Goal: Complete application form: Complete application form

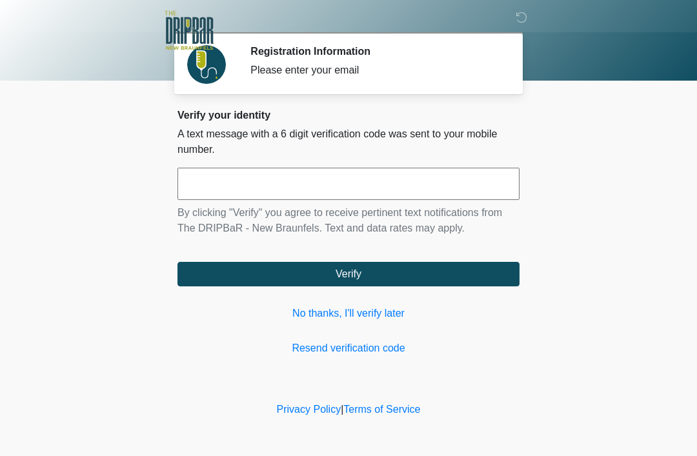
click at [356, 318] on link "No thanks, I'll verify later" at bounding box center [348, 313] width 342 height 15
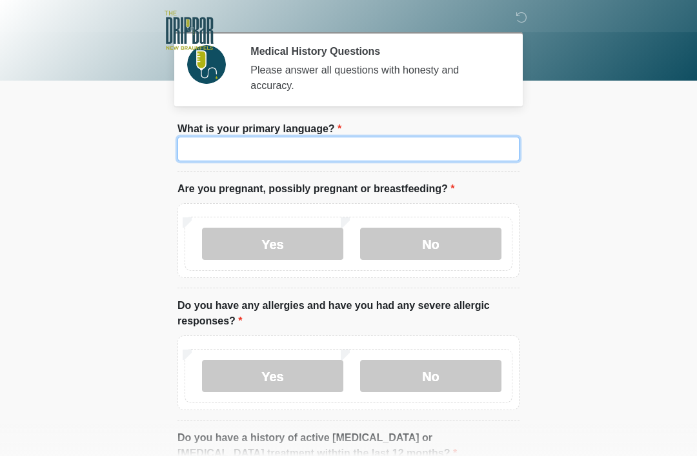
click at [380, 159] on input "What is your primary language?" at bounding box center [348, 149] width 342 height 25
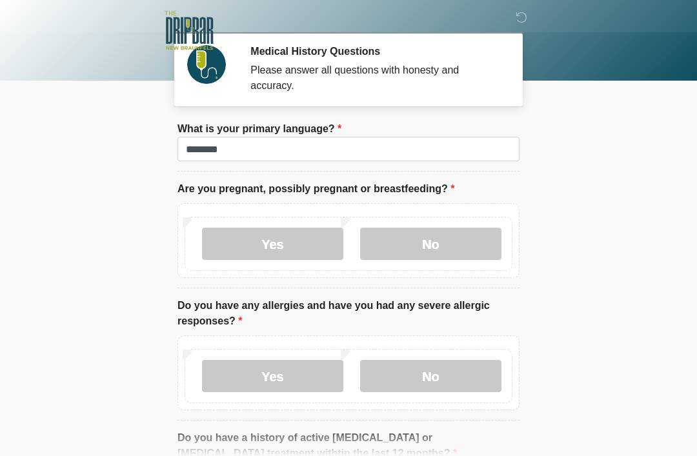
scroll to position [17, 0]
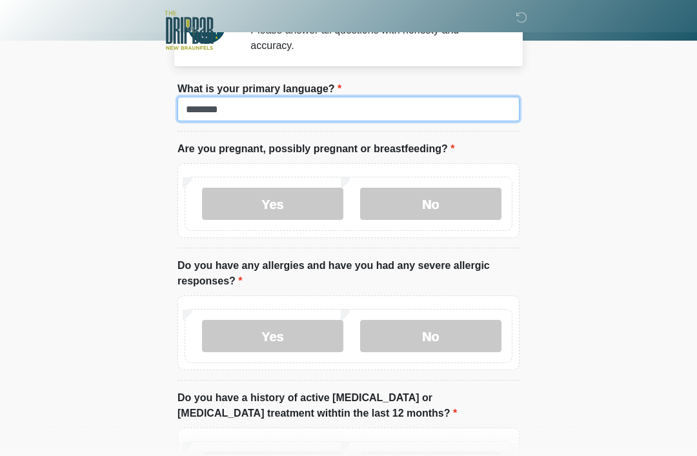
type input "*******"
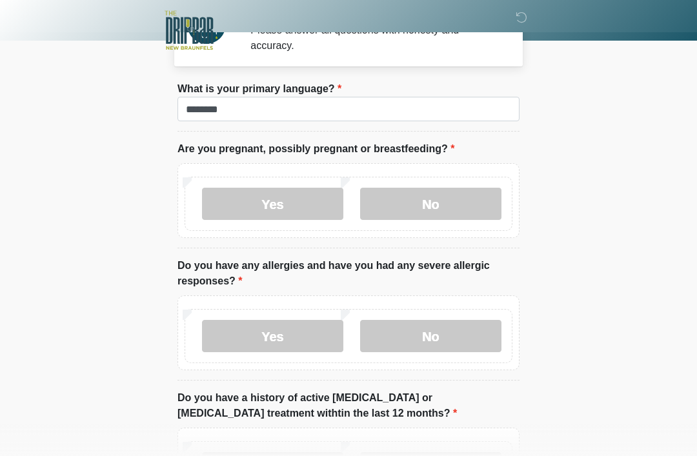
click at [441, 207] on label "No" at bounding box center [430, 204] width 141 height 32
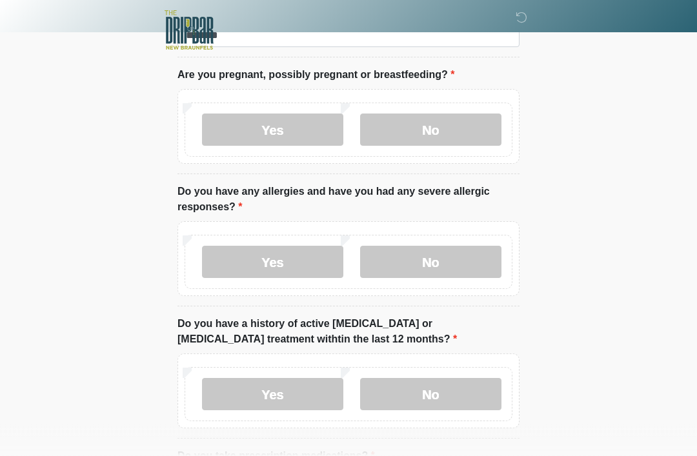
scroll to position [121, 0]
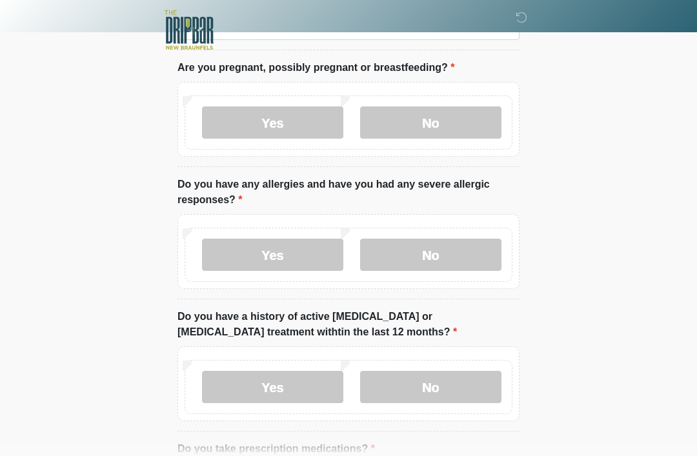
click at [277, 251] on label "Yes" at bounding box center [272, 255] width 141 height 32
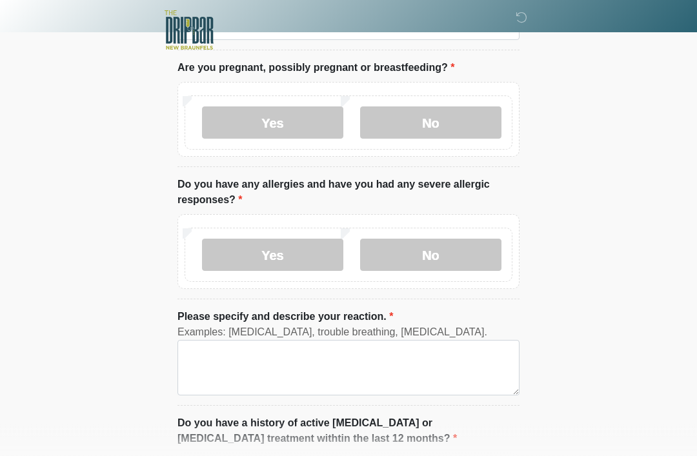
scroll to position [121, 0]
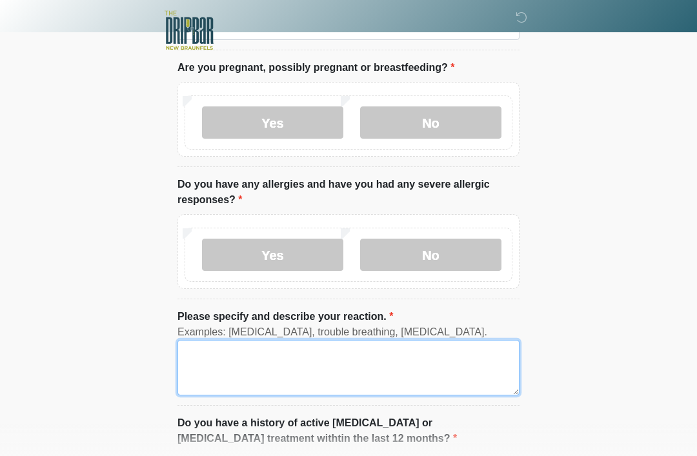
click at [272, 347] on textarea "Please specify and describe your reaction." at bounding box center [348, 367] width 342 height 55
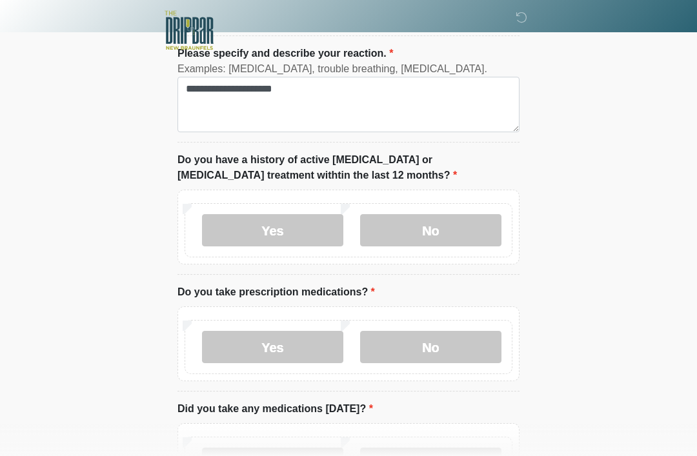
scroll to position [391, 0]
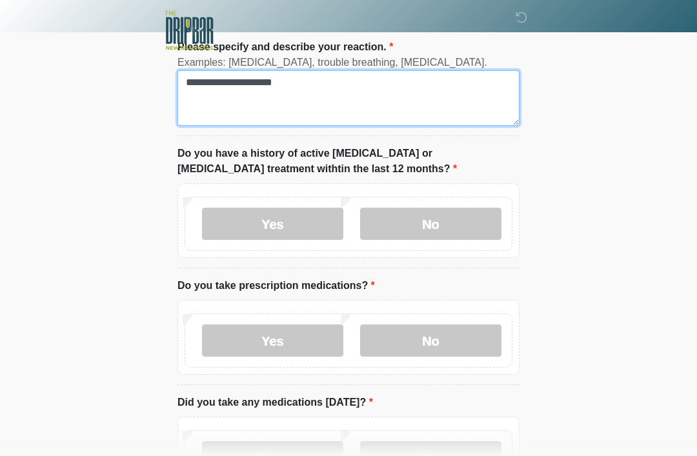
type textarea "**********"
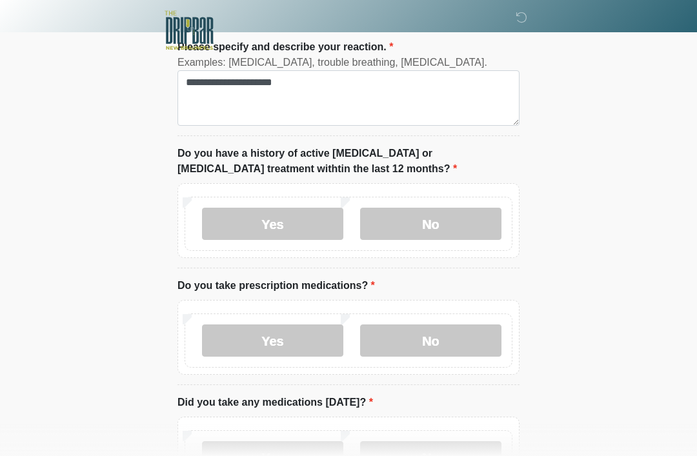
click at [481, 221] on label "No" at bounding box center [430, 224] width 141 height 32
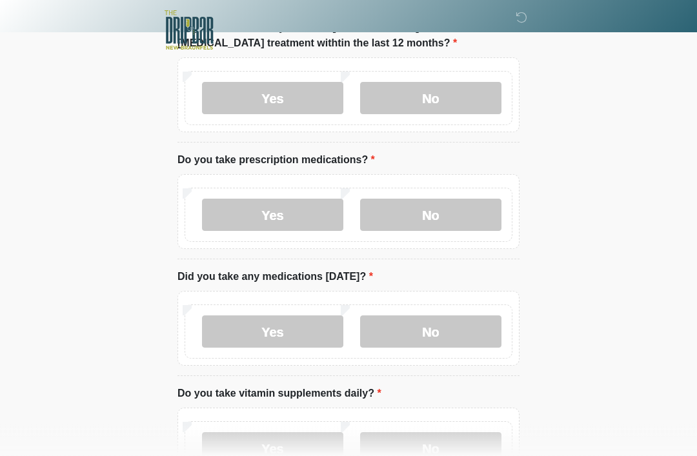
scroll to position [523, 0]
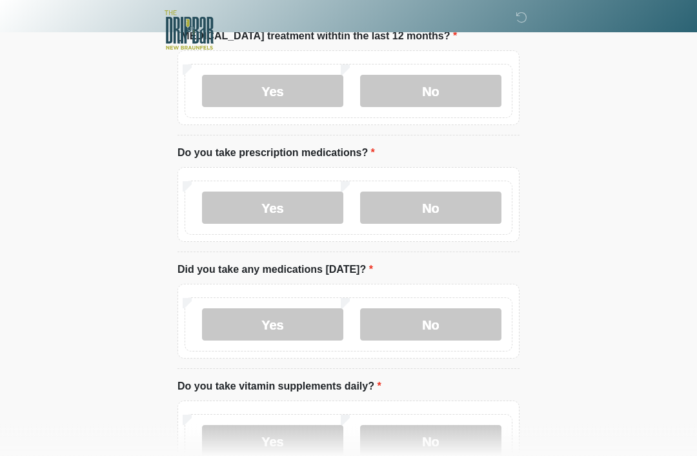
click at [307, 219] on label "Yes" at bounding box center [272, 208] width 141 height 32
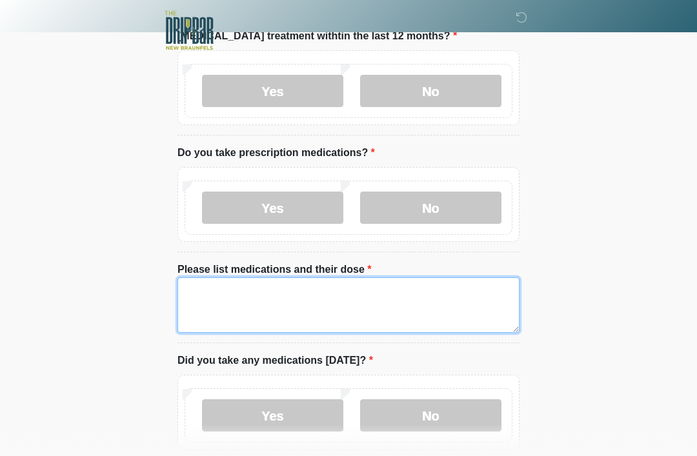
click at [280, 296] on textarea "Please list medications and their dose" at bounding box center [348, 304] width 342 height 55
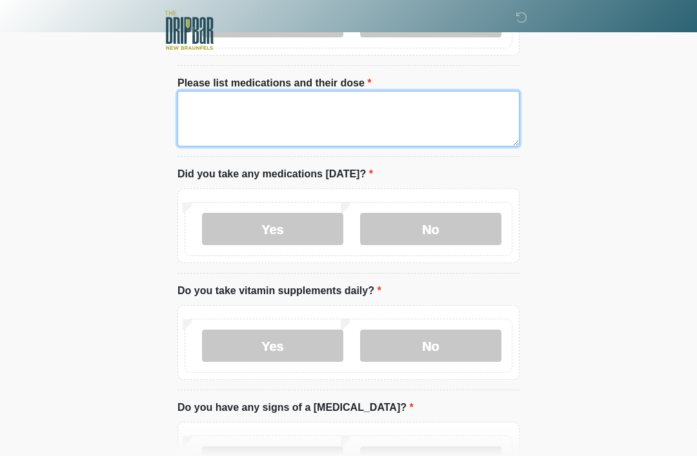
click at [438, 99] on textarea "Please list medications and their dose" at bounding box center [348, 118] width 342 height 55
click at [427, 128] on textarea "**********" at bounding box center [348, 118] width 342 height 55
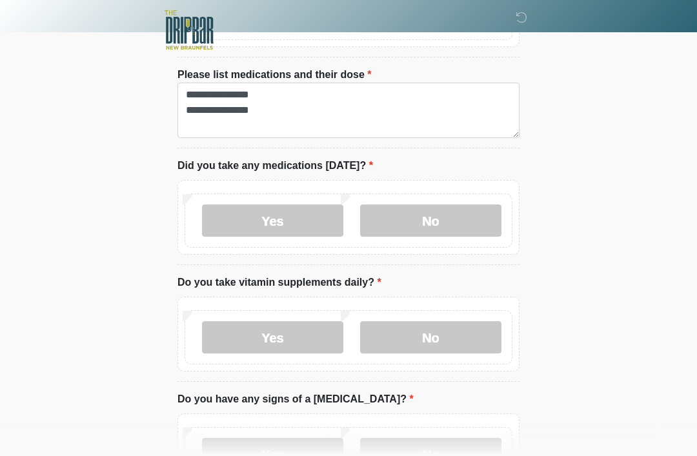
scroll to position [719, 0]
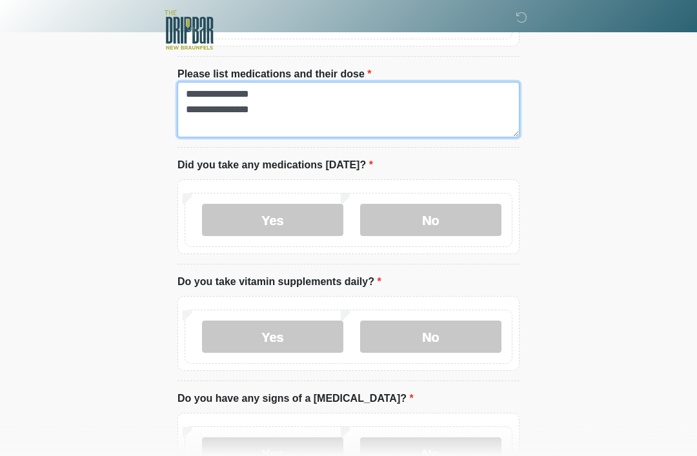
click at [451, 125] on textarea "**********" at bounding box center [348, 110] width 342 height 55
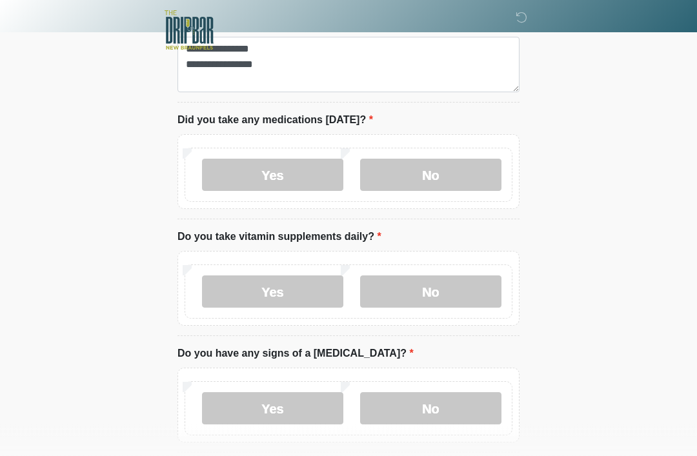
scroll to position [770, 0]
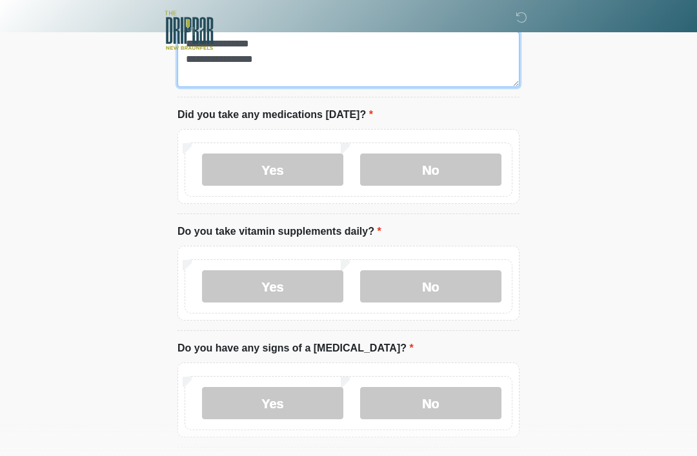
type textarea "**********"
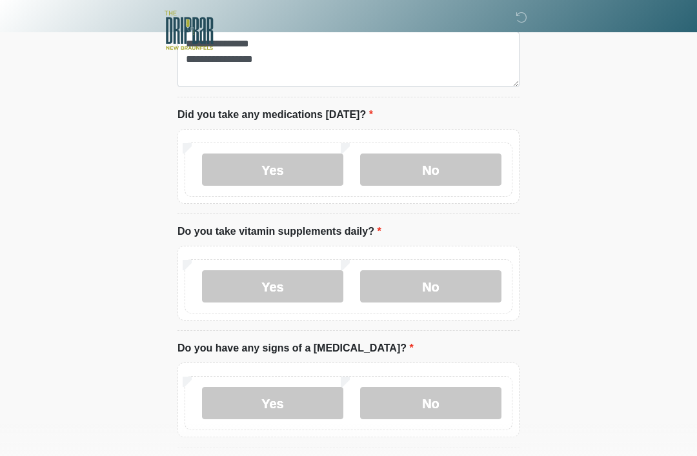
click at [297, 183] on label "Yes" at bounding box center [272, 170] width 141 height 32
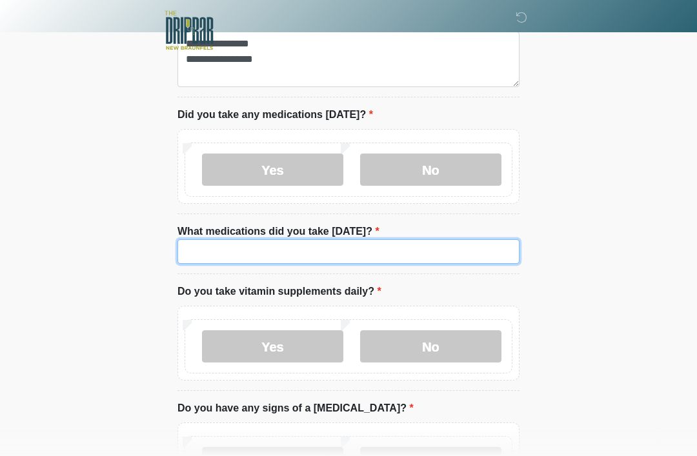
click at [325, 257] on input "What medications did you take today?" at bounding box center [348, 251] width 342 height 25
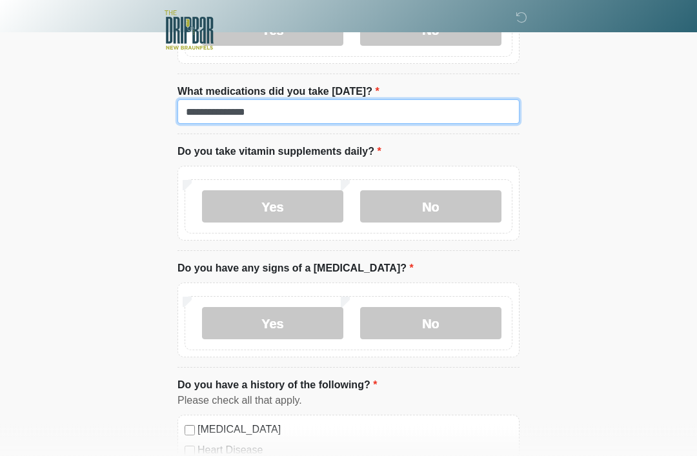
scroll to position [910, 0]
type input "**********"
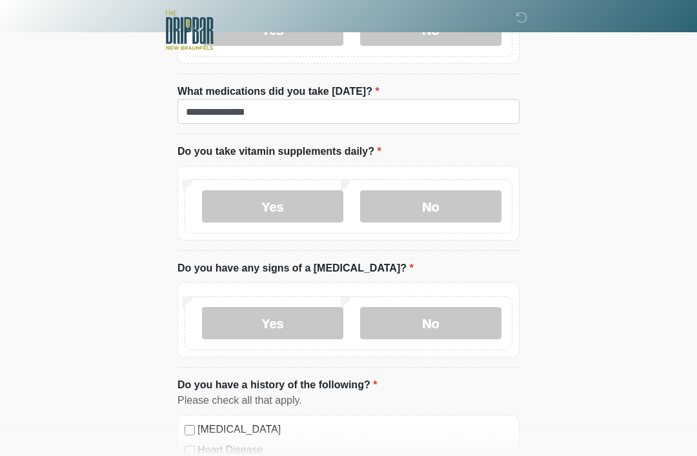
click at [232, 203] on label "Yes" at bounding box center [272, 206] width 141 height 32
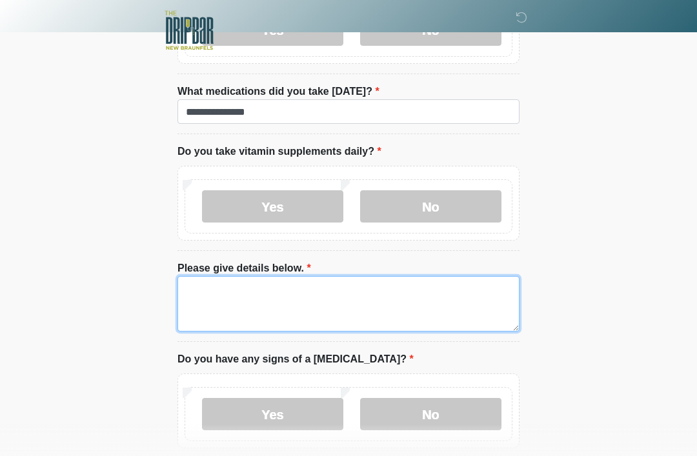
click at [222, 282] on textarea "Please give details below." at bounding box center [348, 303] width 342 height 55
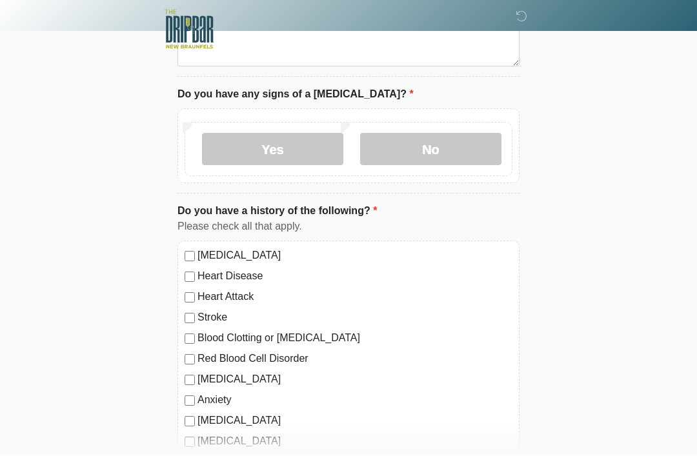
scroll to position [1180, 0]
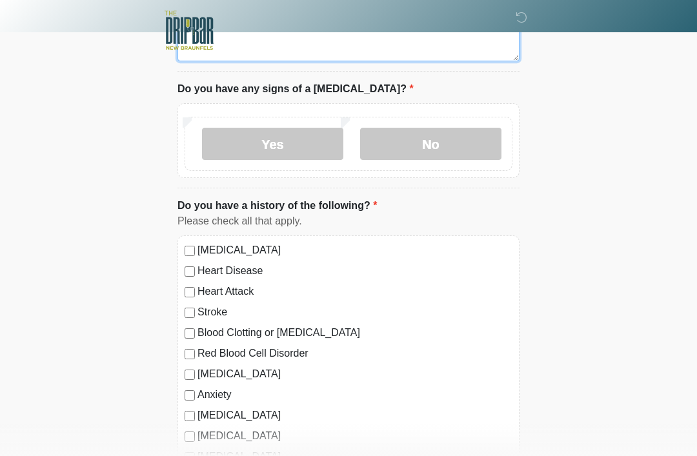
type textarea "**********"
click at [399, 136] on label "No" at bounding box center [430, 144] width 141 height 32
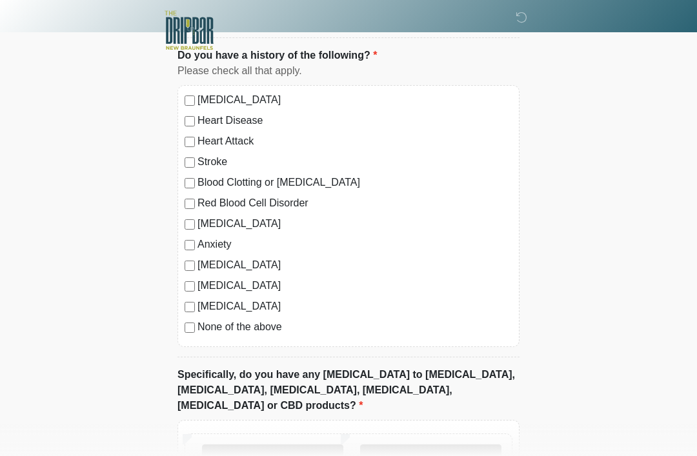
scroll to position [1335, 0]
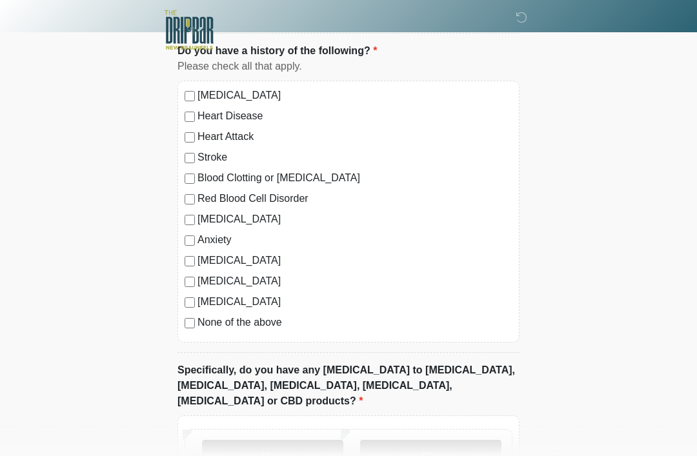
click at [247, 192] on label "Red Blood Cell Disorder" at bounding box center [354, 199] width 315 height 15
click at [199, 193] on label "Red Blood Cell Disorder" at bounding box center [354, 199] width 315 height 15
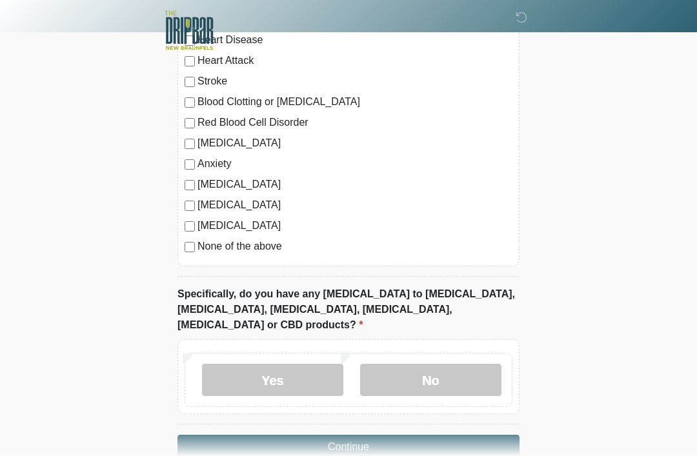
scroll to position [1412, 0]
click at [185, 165] on div "Anxiety" at bounding box center [349, 163] width 328 height 15
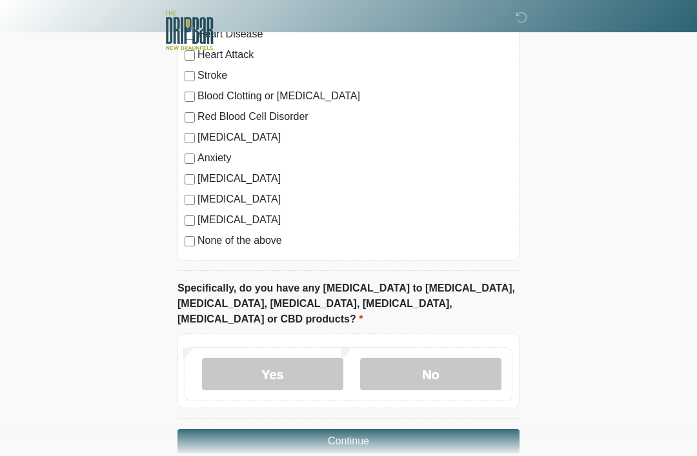
scroll to position [1423, 0]
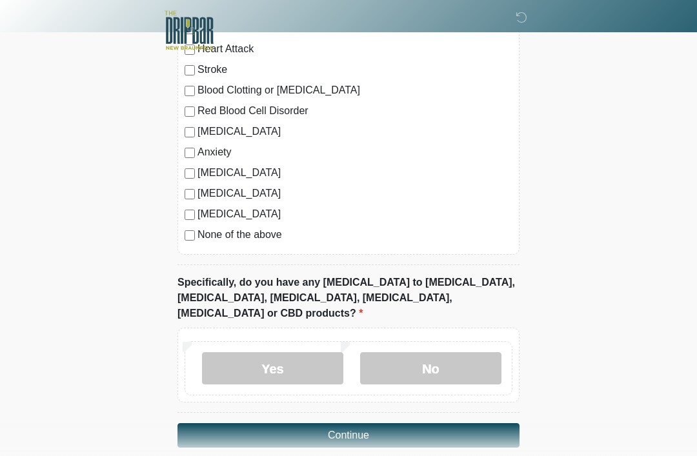
click at [294, 352] on label "Yes" at bounding box center [272, 368] width 141 height 32
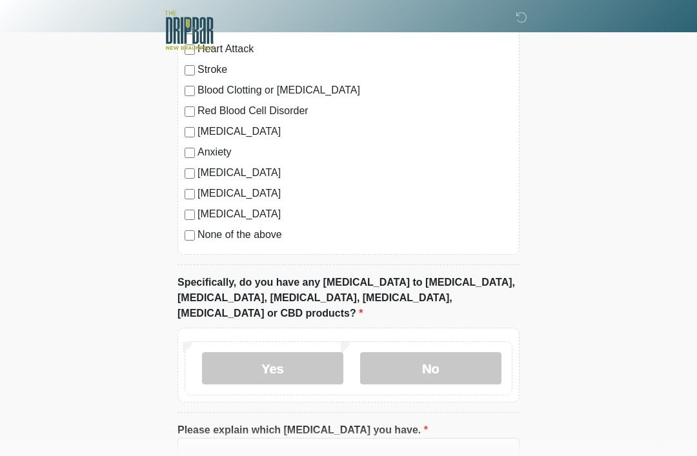
click at [325, 423] on label "Please explain which allergies you have." at bounding box center [302, 430] width 250 height 15
click at [325, 438] on input "Please explain which allergies you have." at bounding box center [348, 450] width 342 height 25
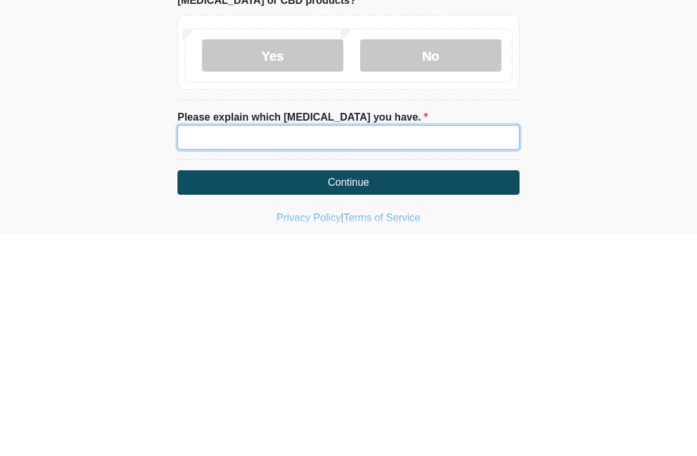
type input "*"
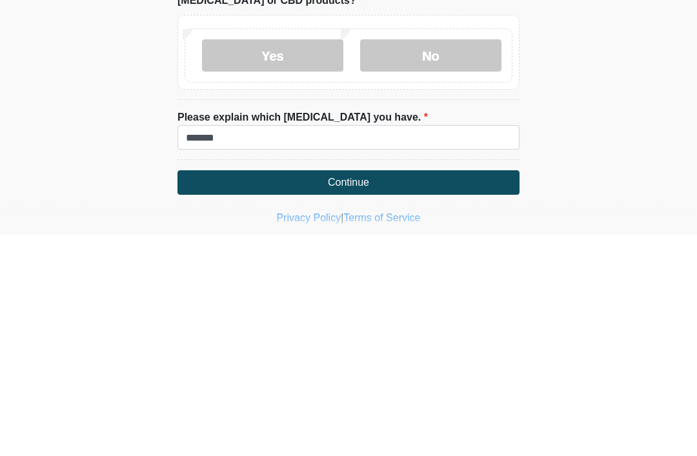
scroll to position [1483, 0]
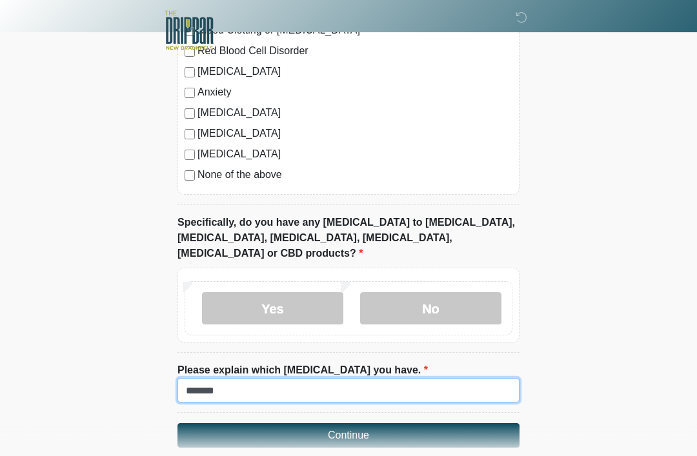
type input "******"
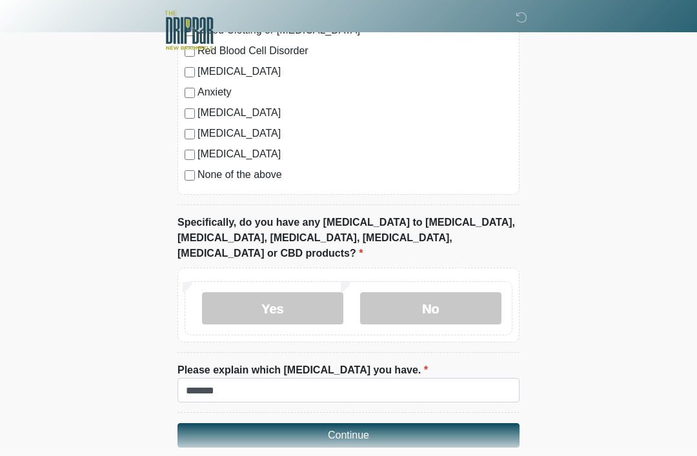
click at [476, 423] on button "Continue" at bounding box center [348, 435] width 342 height 25
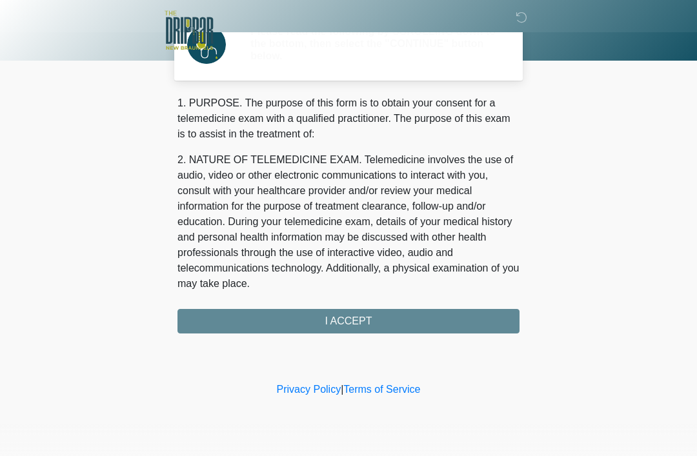
scroll to position [0, 0]
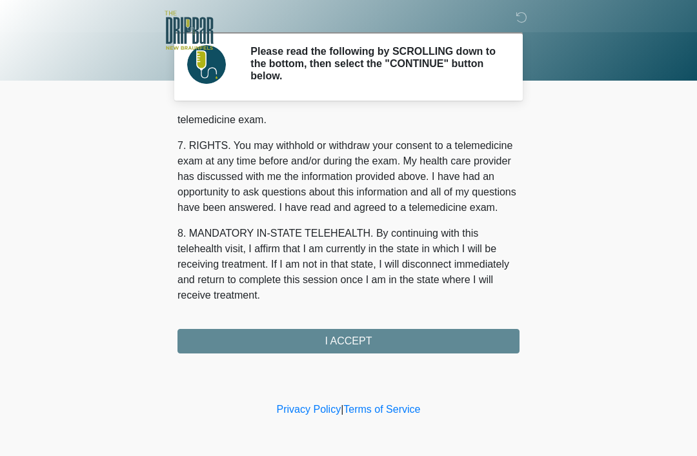
click at [459, 341] on div "1. PURPOSE. The purpose of this form is to obtain your consent for a telemedici…" at bounding box center [348, 235] width 342 height 238
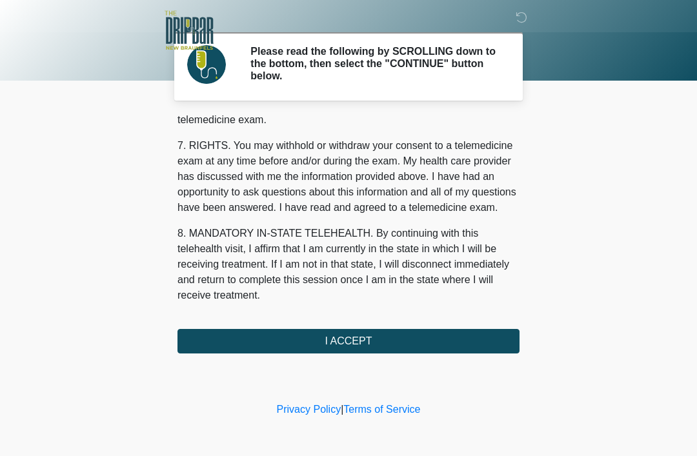
click at [479, 329] on button "I ACCEPT" at bounding box center [348, 341] width 342 height 25
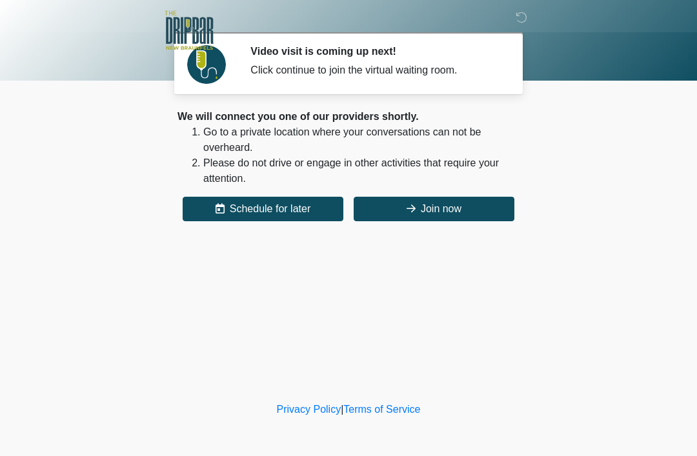
click at [448, 234] on div "‎ ‎ Video visit is coming up next! Click continue to join the virtual waiting r…" at bounding box center [348, 200] width 387 height 374
click at [448, 233] on div "‎ ‎ Video visit is coming up next! Click continue to join the virtual waiting r…" at bounding box center [348, 200] width 387 height 374
click at [435, 207] on button "Join now" at bounding box center [434, 209] width 161 height 25
